Goal: Task Accomplishment & Management: Manage account settings

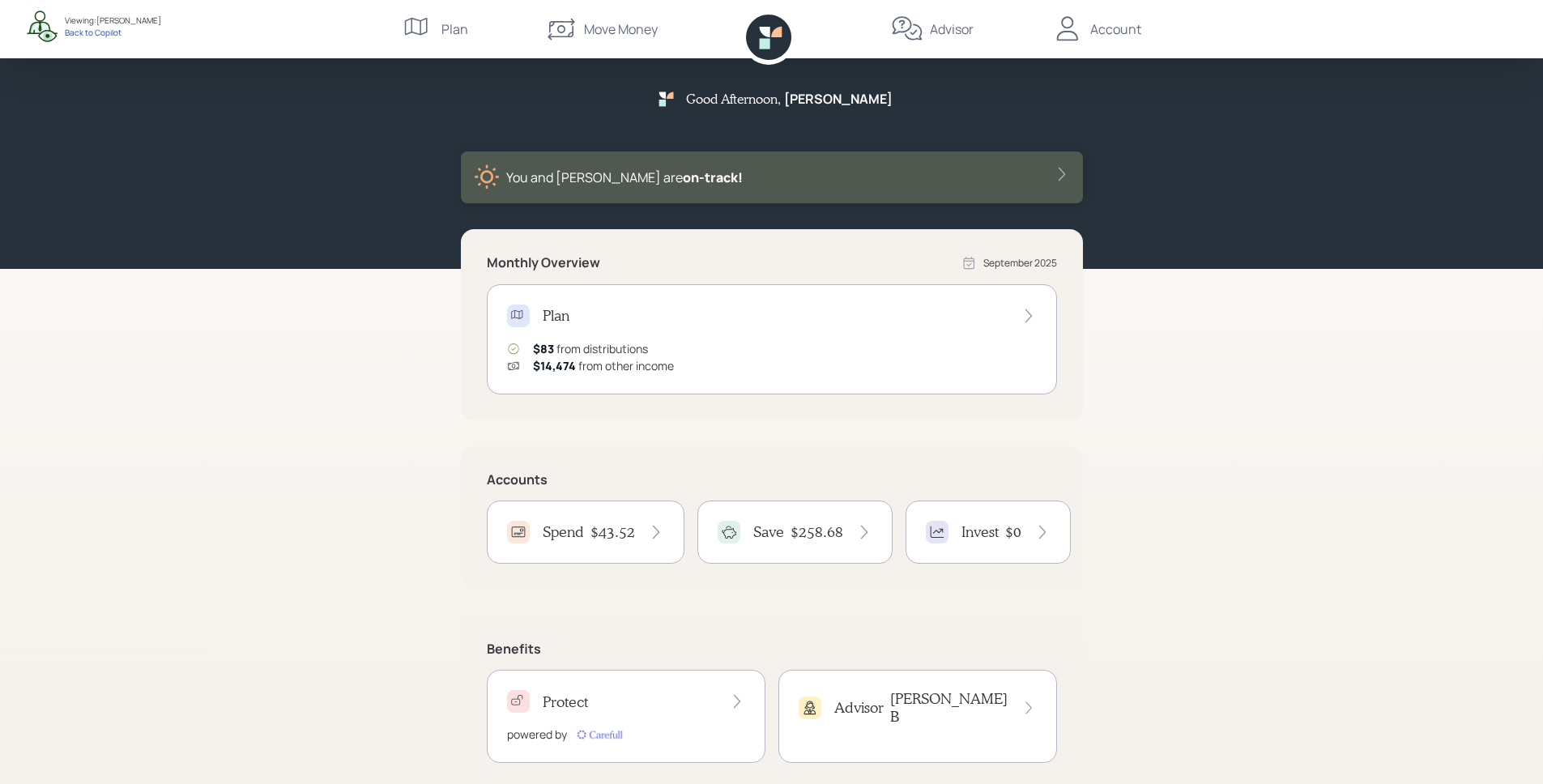
click at [1086, 32] on div "Account" at bounding box center [1096, 29] width 90 height 59
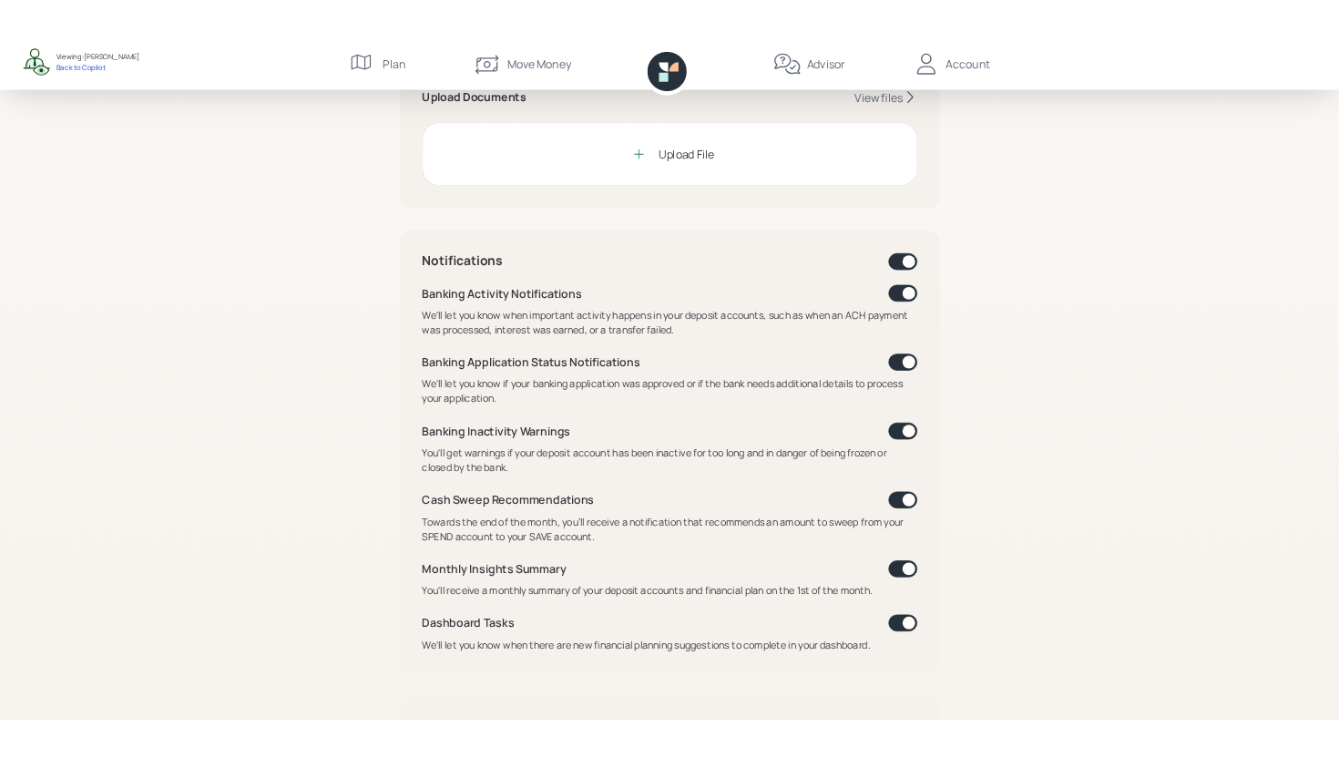
scroll to position [535, 0]
